Goal: Information Seeking & Learning: Find specific fact

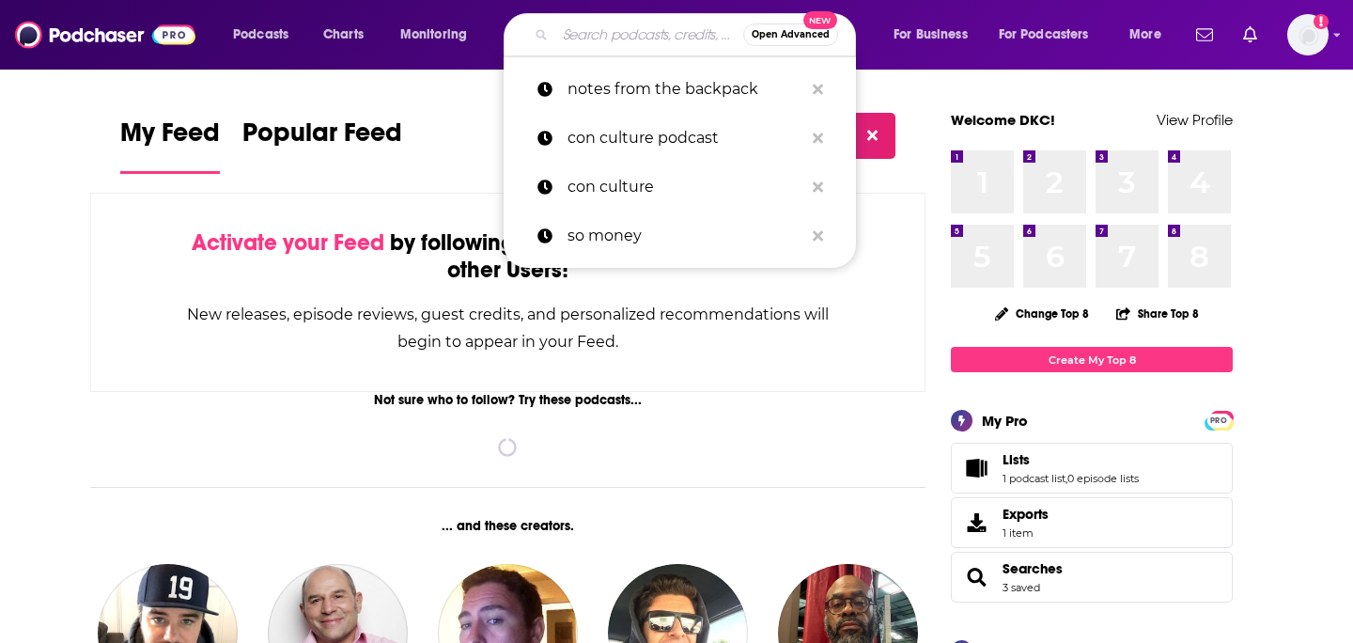
click at [630, 39] on input "Search podcasts, credits, & more..." at bounding box center [649, 35] width 188 height 30
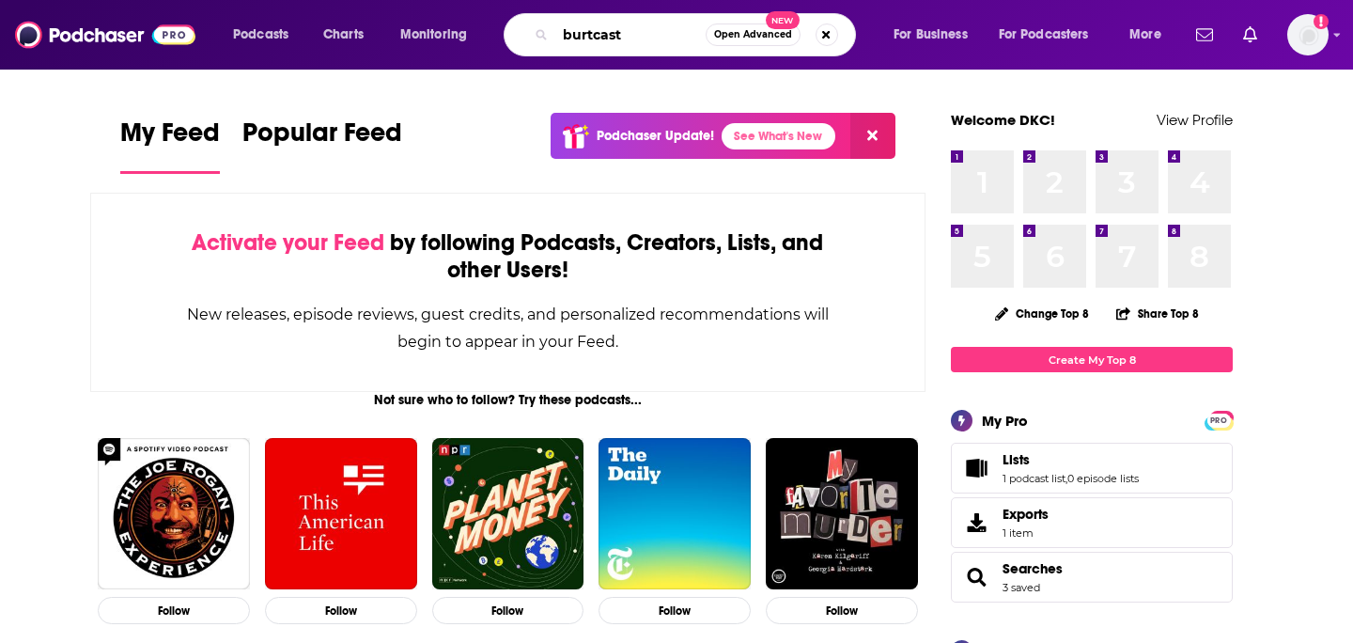
type input "burtcast"
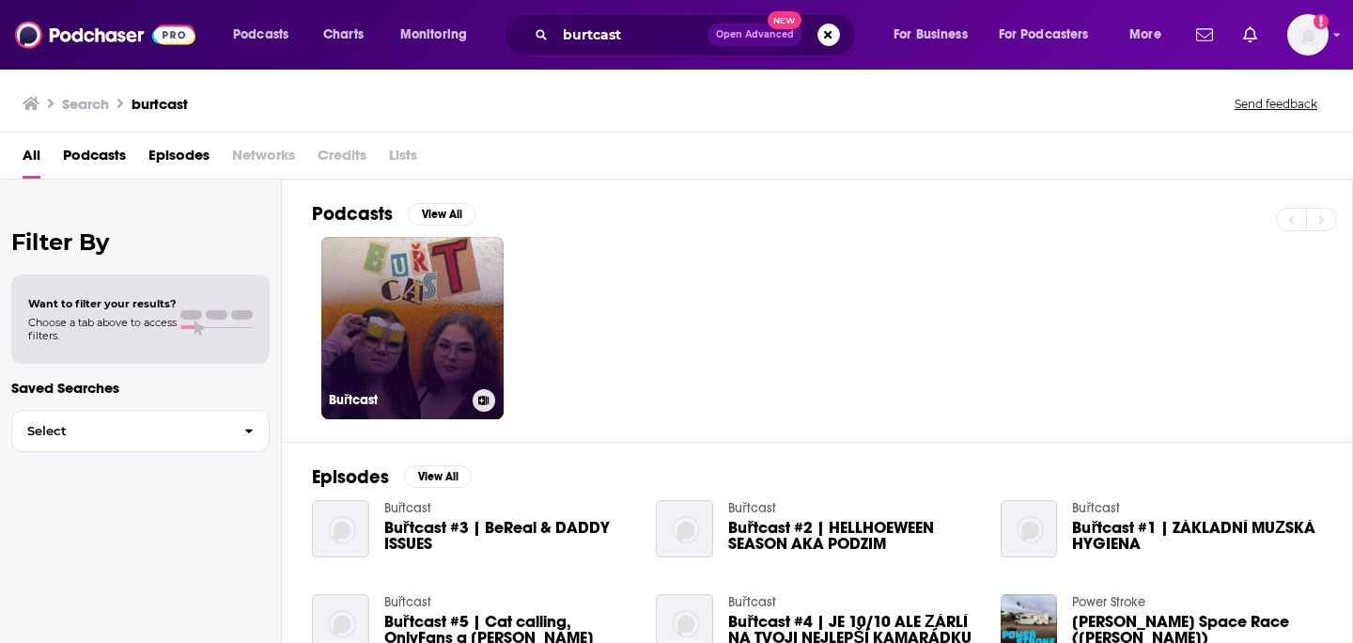
click at [438, 346] on link "Buřtcast" at bounding box center [412, 328] width 182 height 182
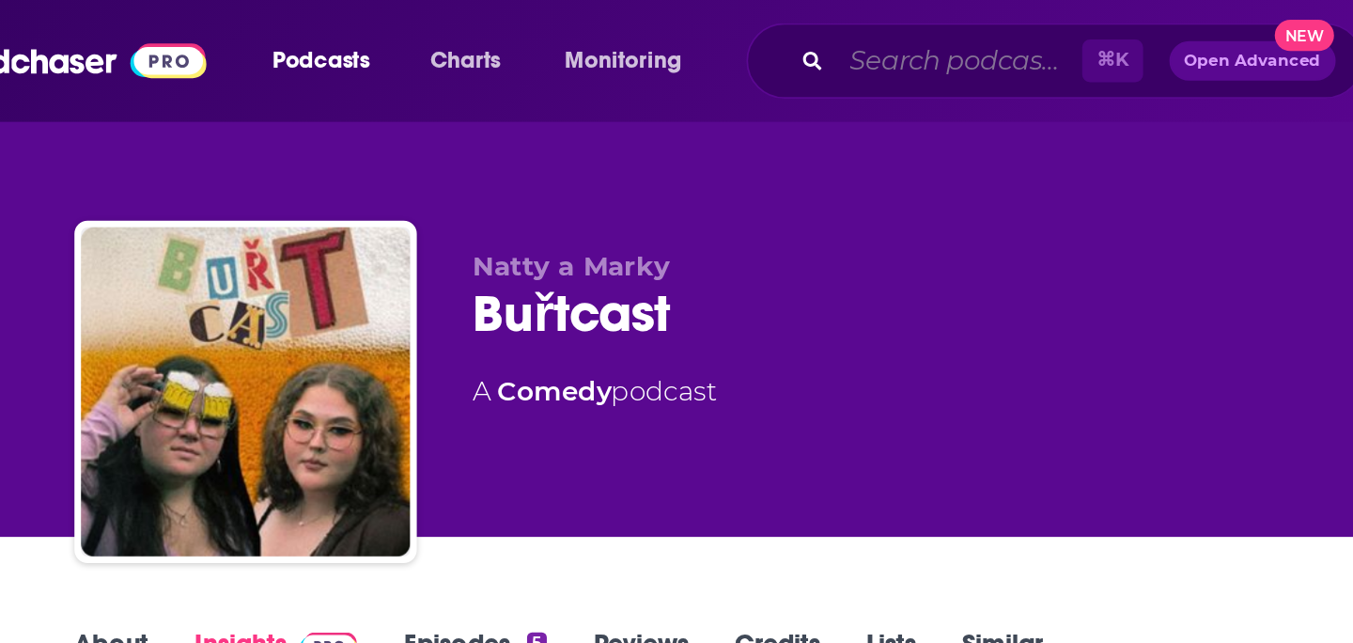
click at [577, 32] on input "Search podcasts, credits, & more..." at bounding box center [625, 35] width 140 height 30
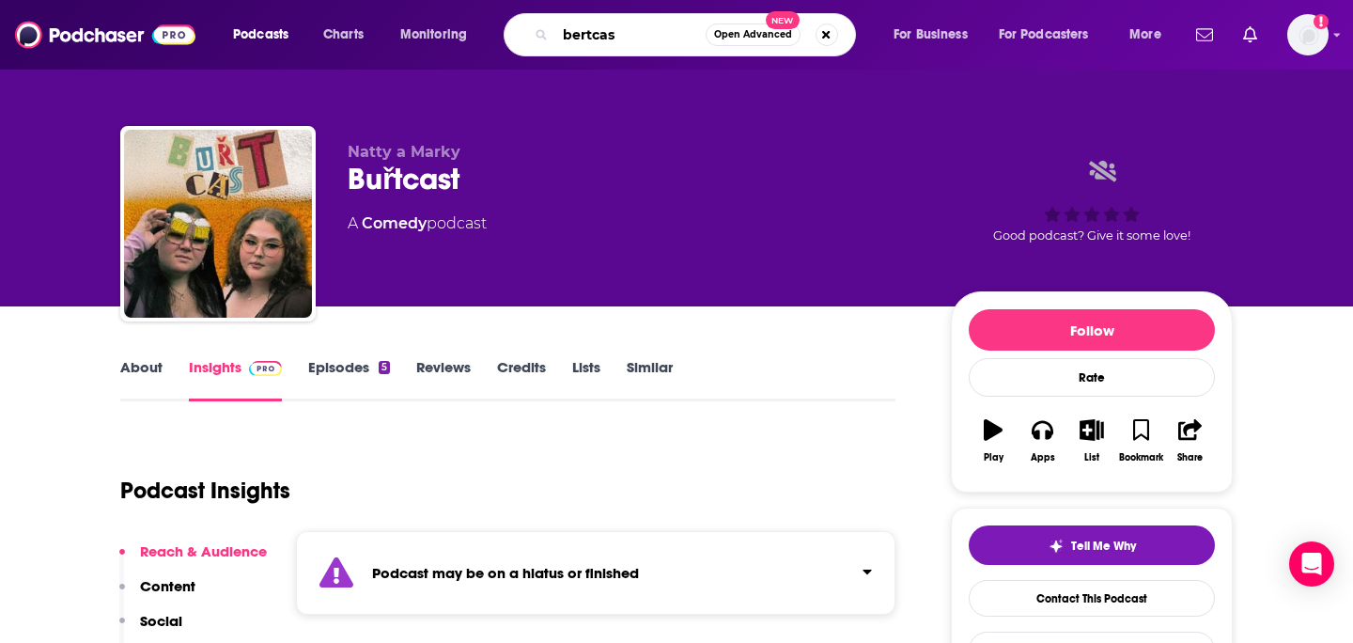
type input "bertcast"
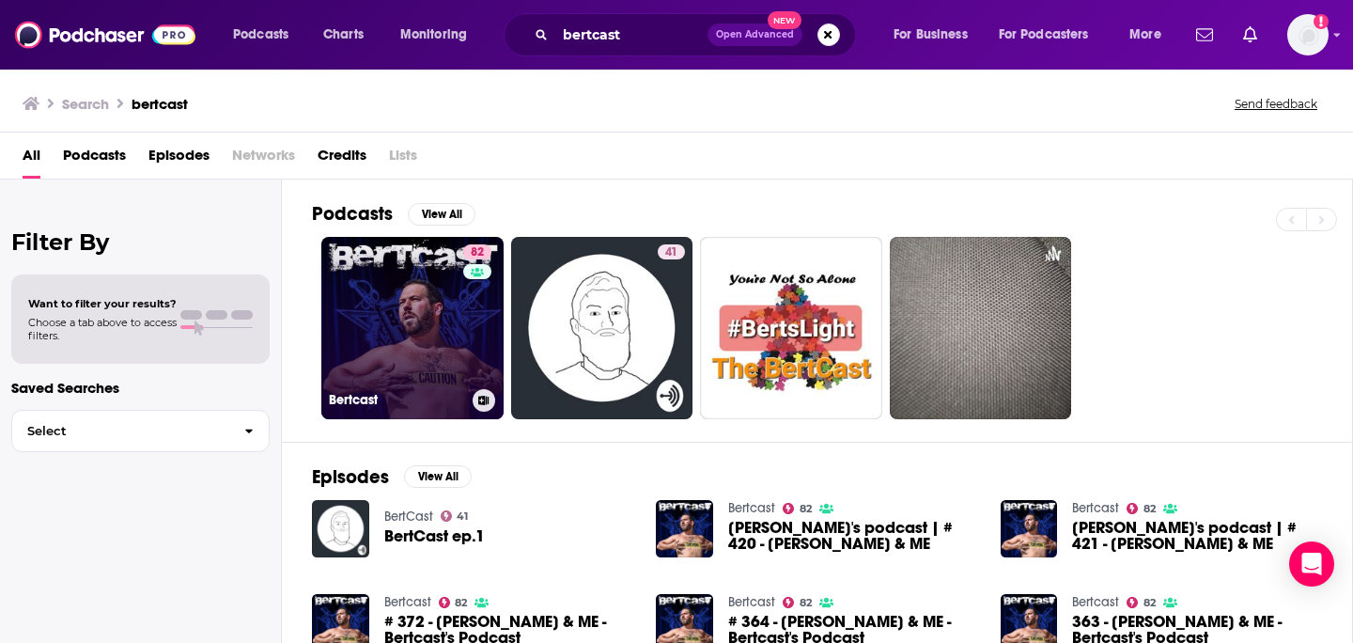
click at [427, 344] on link "82 Bertcast" at bounding box center [412, 328] width 182 height 182
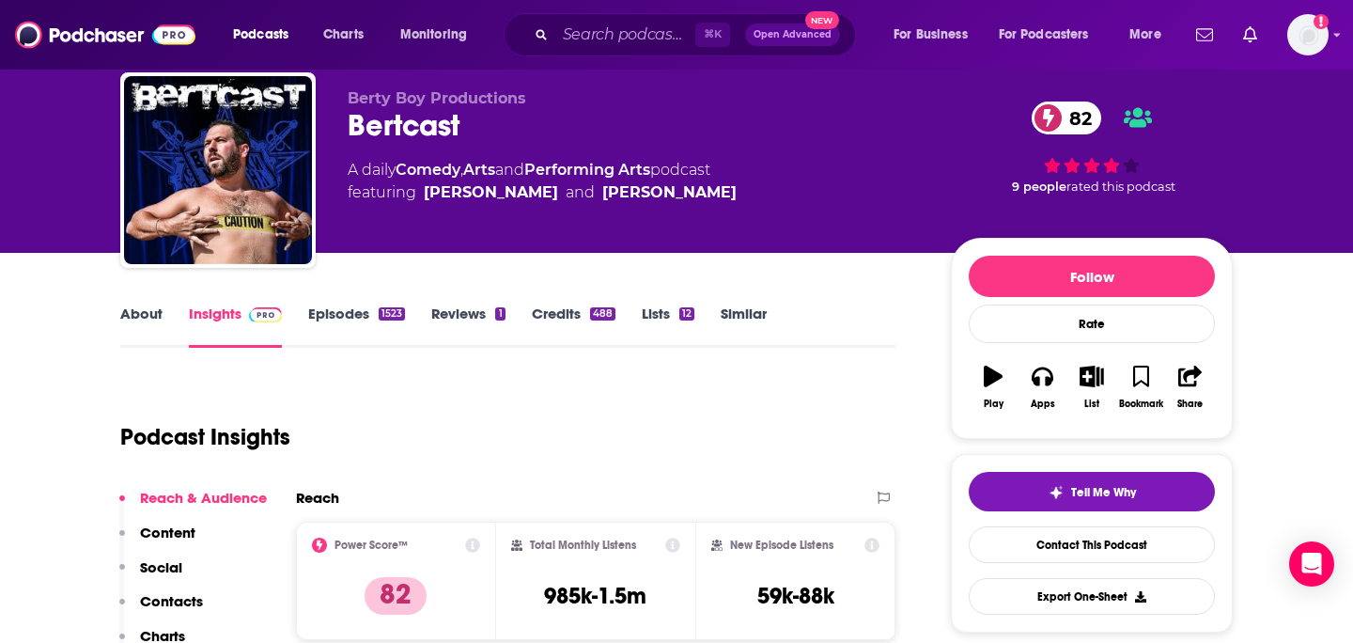
scroll to position [328, 0]
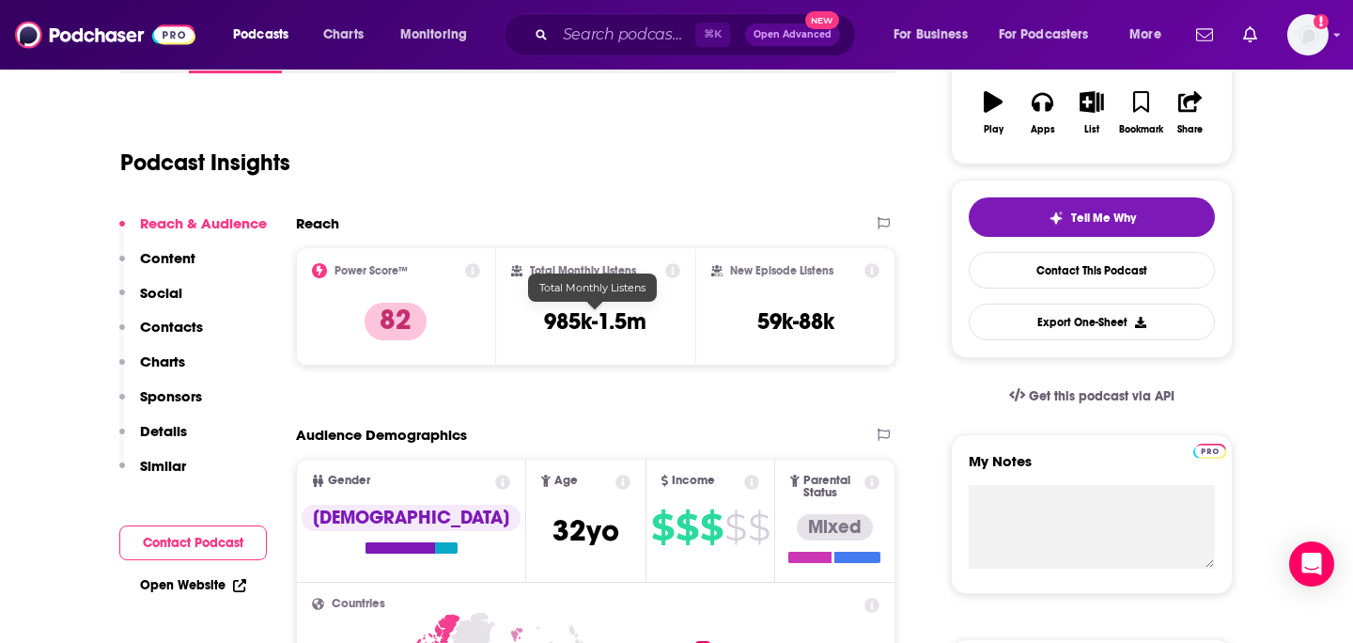
click at [648, 310] on div "Total Monthly Listens 985k-1.5m" at bounding box center [596, 306] width 170 height 86
click at [579, 306] on div "Total Monthly Listens 985k-1.5m" at bounding box center [596, 306] width 170 height 86
drag, startPoint x: 528, startPoint y: 319, endPoint x: 645, endPoint y: 323, distance: 116.6
click at [645, 323] on div "Total Monthly Listens 985k-1.5m" at bounding box center [596, 306] width 170 height 86
copy h3 "985k-1.5m"
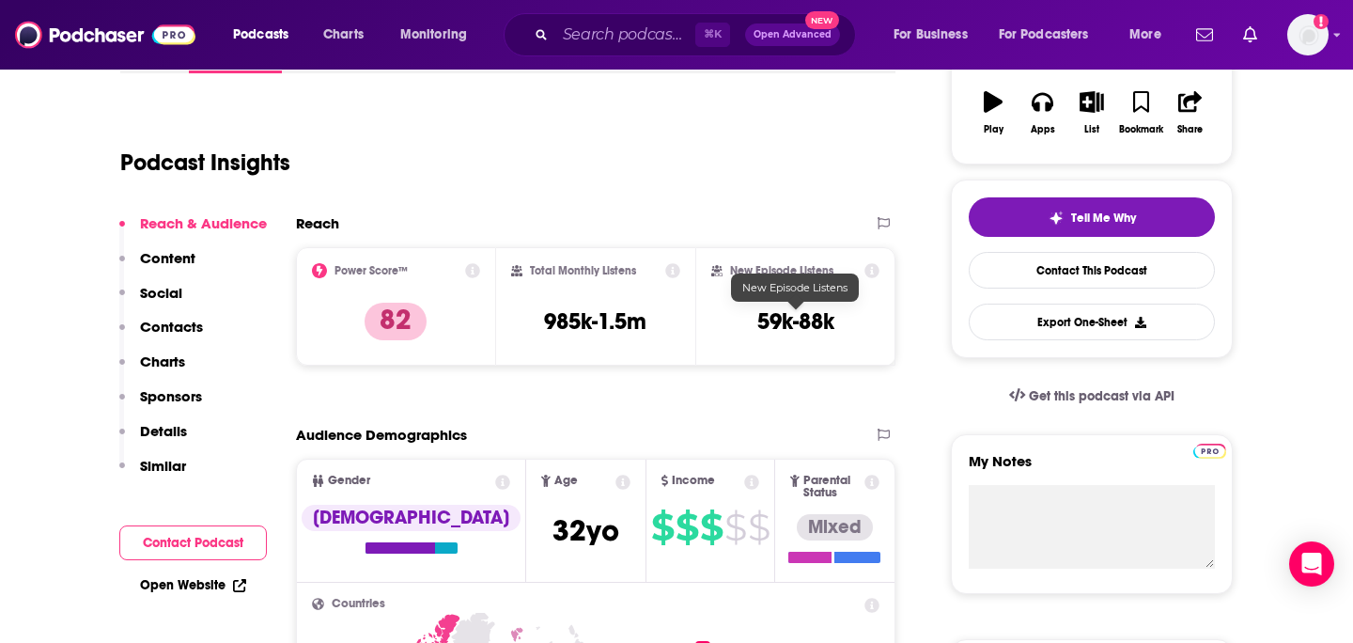
click at [757, 324] on h3 "59k-88k" at bounding box center [795, 321] width 77 height 28
drag, startPoint x: 726, startPoint y: 323, endPoint x: 907, endPoint y: 320, distance: 180.5
click at [793, 271] on h2 "New Episode Listens" at bounding box center [781, 270] width 103 height 13
click at [869, 271] on icon at bounding box center [872, 270] width 15 height 15
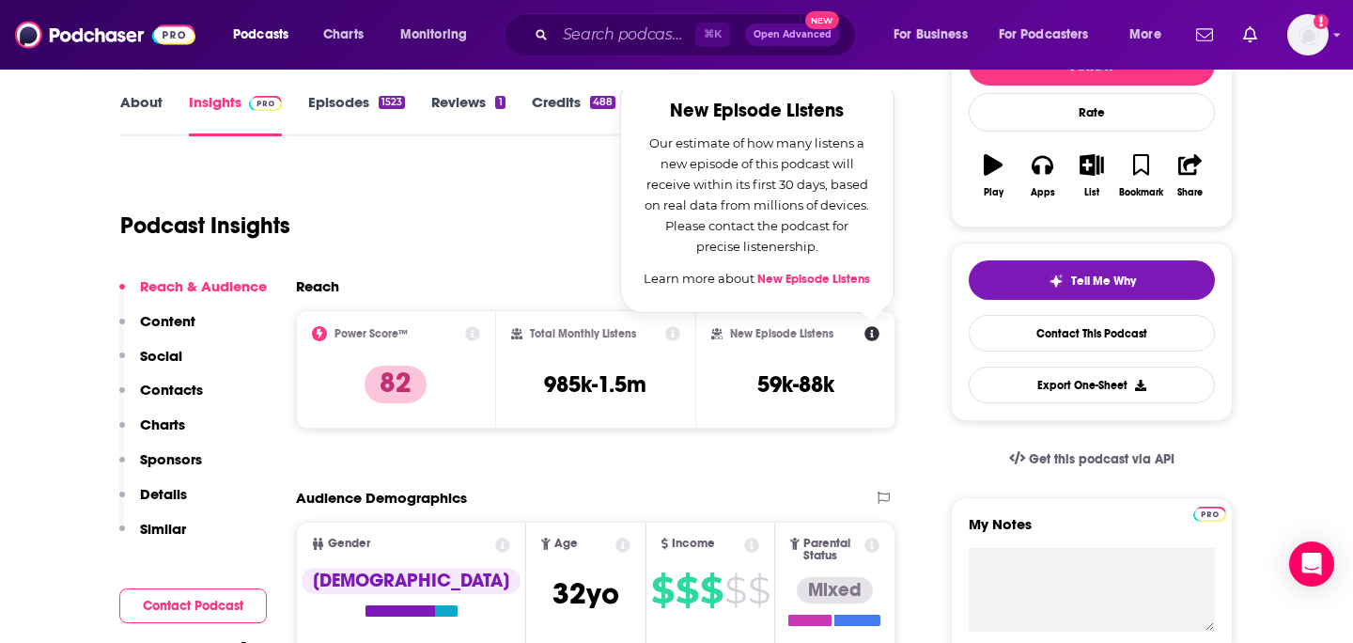
scroll to position [267, 0]
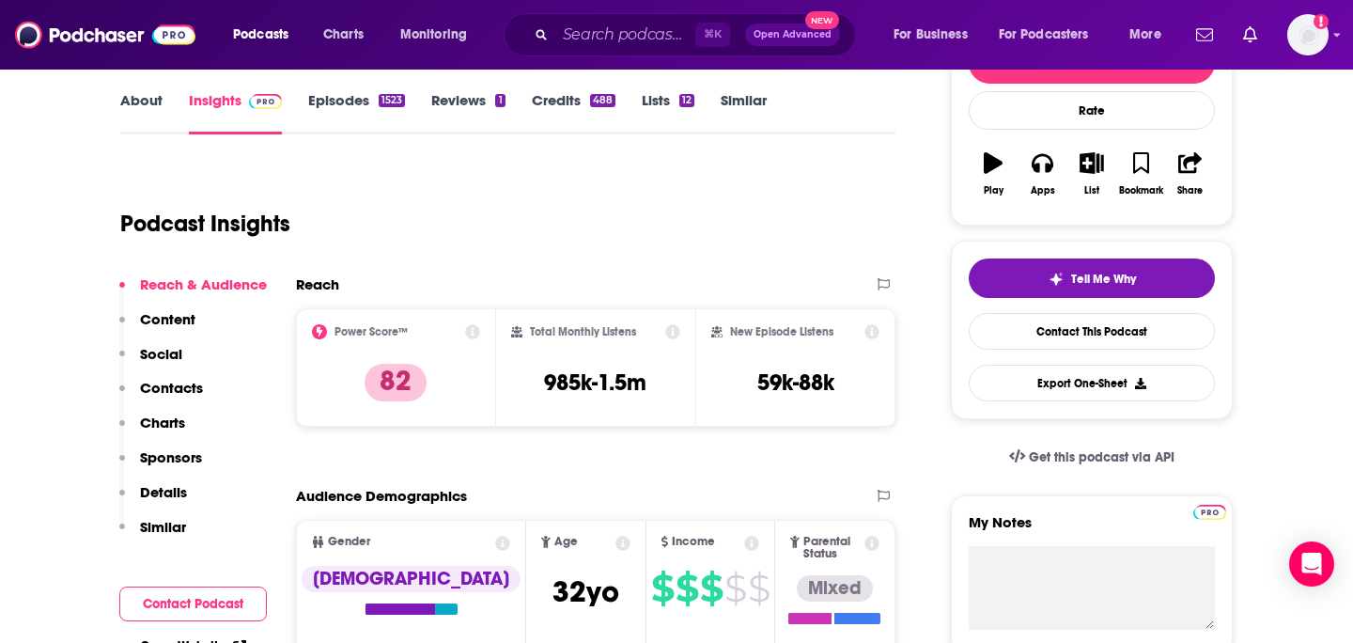
drag, startPoint x: 635, startPoint y: 175, endPoint x: 839, endPoint y: 205, distance: 206.1
click at [871, 328] on icon at bounding box center [872, 331] width 15 height 15
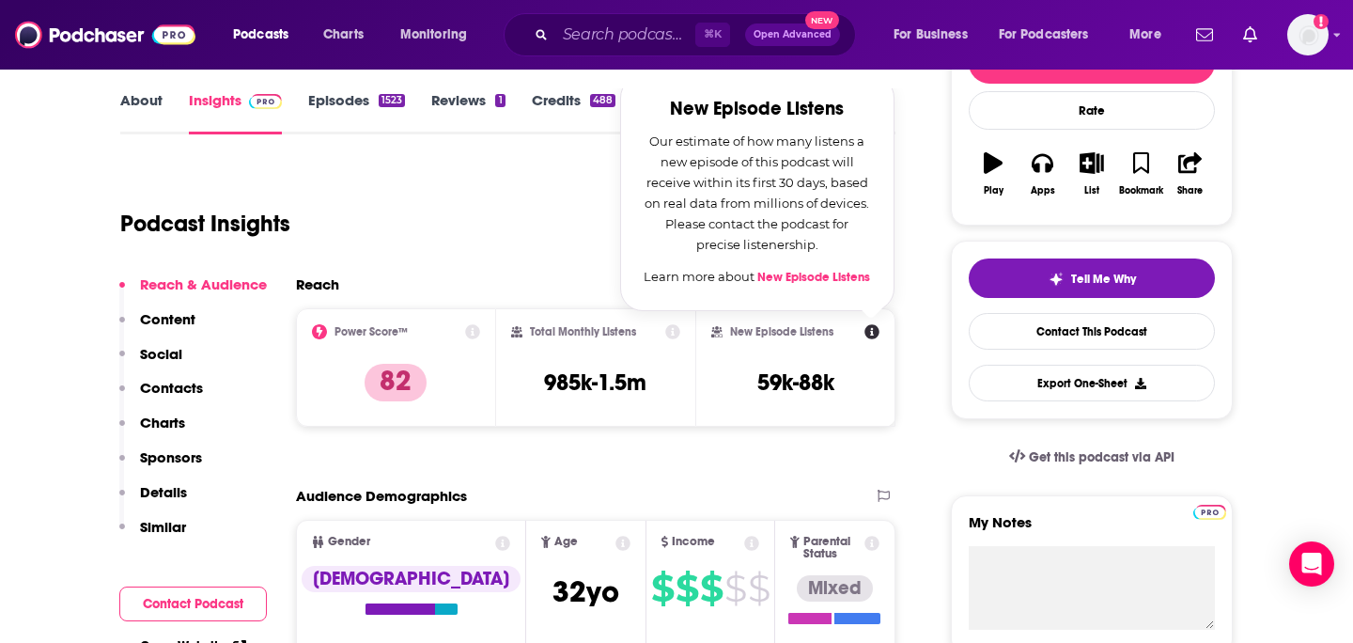
click at [474, 223] on div "Podcast Insights" at bounding box center [500, 212] width 760 height 96
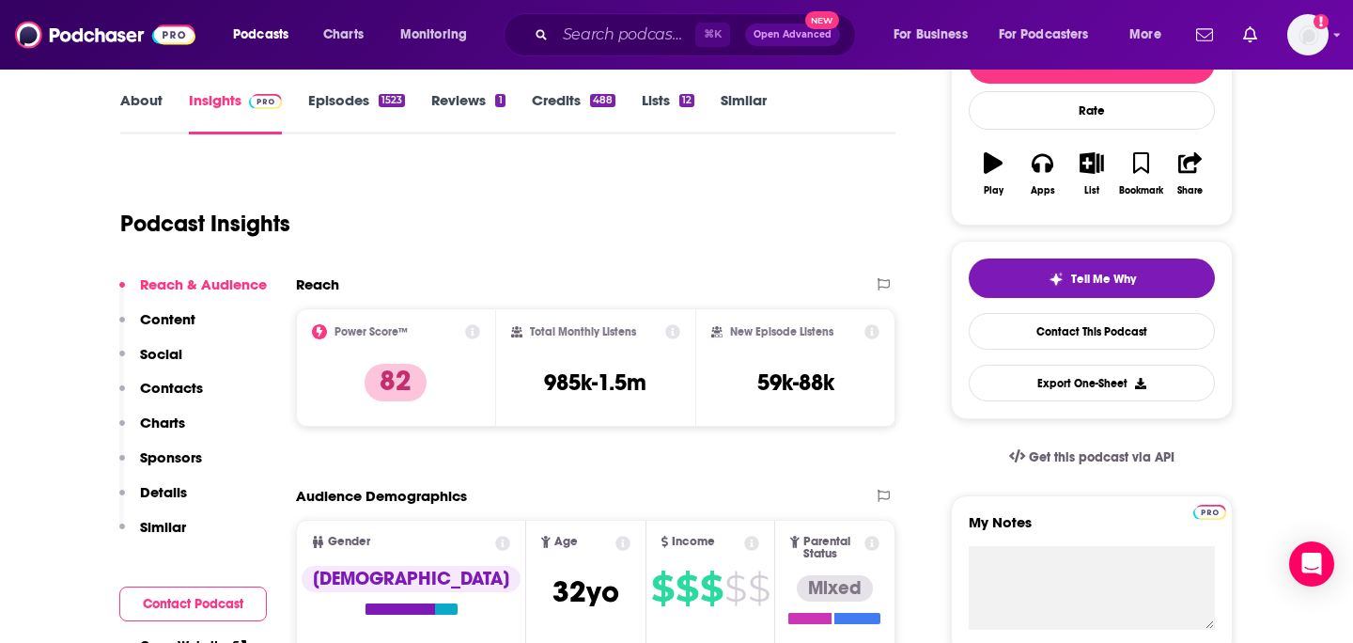
scroll to position [0, 0]
